Goal: Complete application form

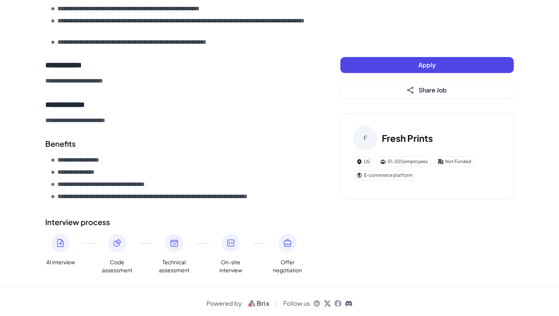
scroll to position [1020, 0]
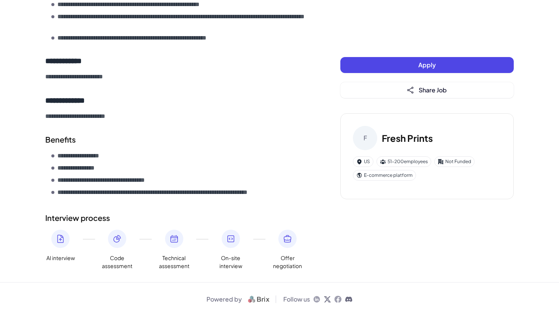
click at [385, 72] on button "Apply" at bounding box center [426, 65] width 173 height 16
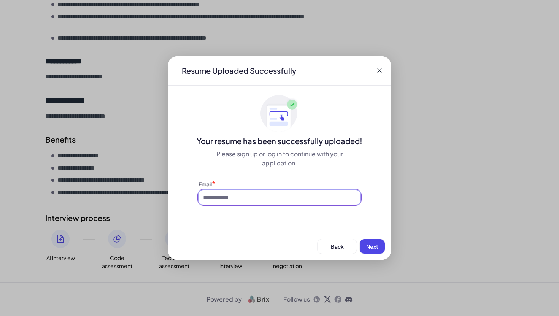
click at [292, 200] on input at bounding box center [279, 197] width 162 height 14
type input "**********"
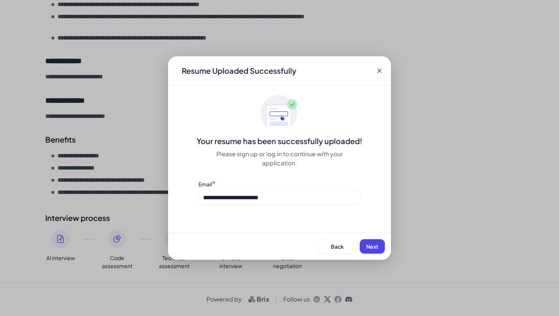
click at [368, 243] on span "Next" at bounding box center [372, 246] width 12 height 7
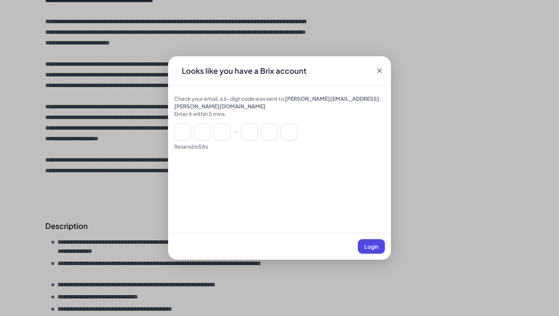
scroll to position [184, 0]
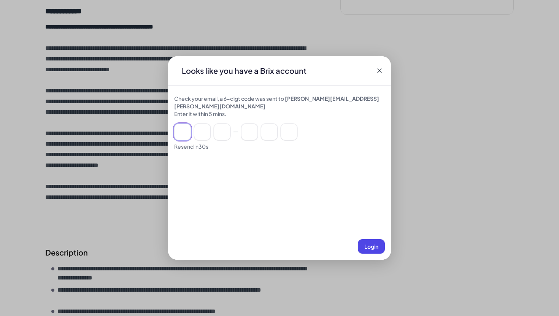
click at [189, 128] on input at bounding box center [182, 132] width 17 height 17
paste input "******"
type input "*"
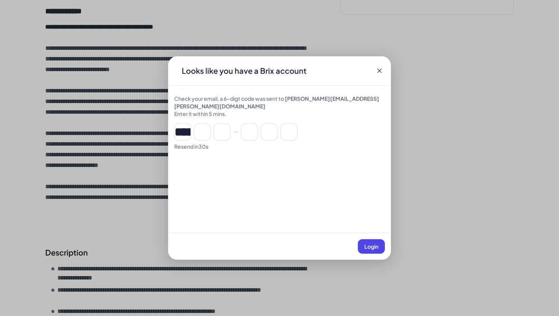
type input "*"
click at [369, 243] on button "Login" at bounding box center [371, 246] width 27 height 14
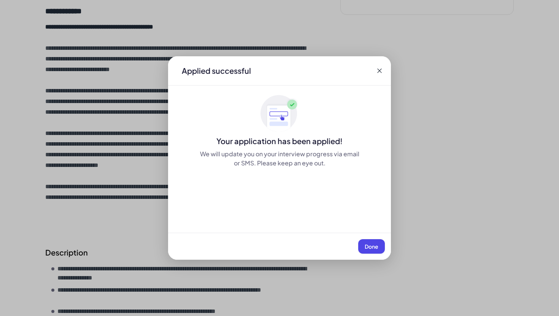
click at [365, 247] on span "Done" at bounding box center [372, 246] width 14 height 7
